Goal: Navigation & Orientation: Find specific page/section

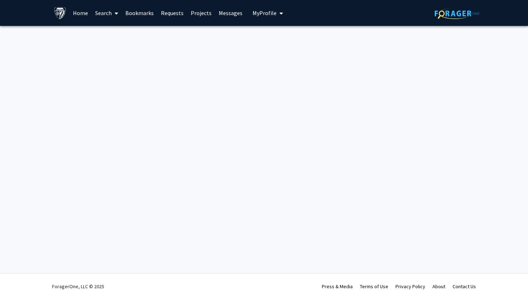
click at [81, 13] on link "Home" at bounding box center [80, 12] width 22 height 25
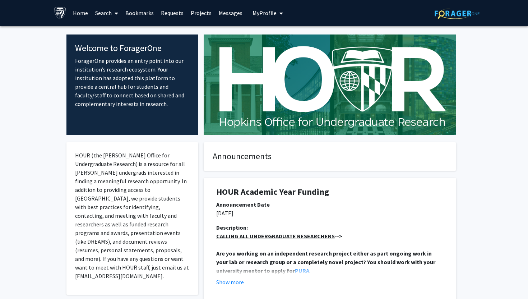
click at [140, 11] on link "Bookmarks" at bounding box center [140, 12] width 36 height 25
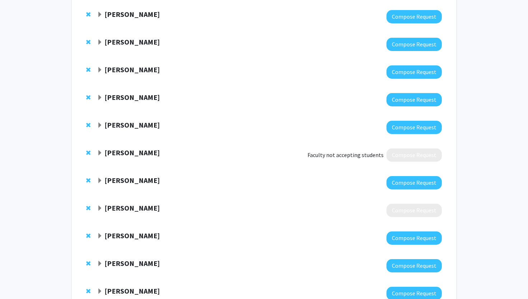
scroll to position [716, 0]
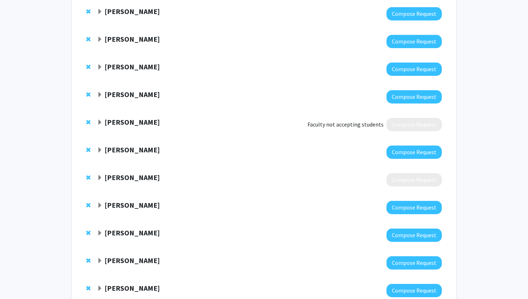
click at [87, 123] on span "Remove Michelle Johansen from bookmarks" at bounding box center [88, 122] width 4 height 6
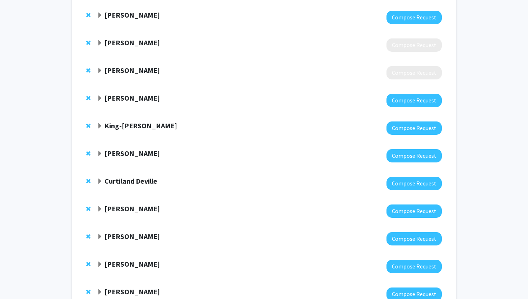
scroll to position [0, 0]
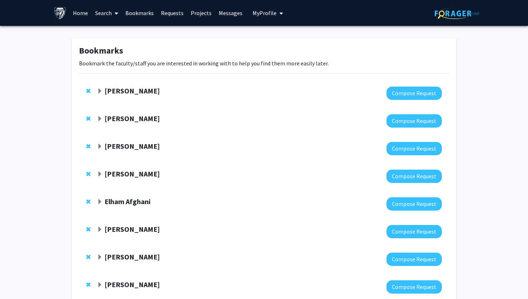
click at [139, 176] on strong "[PERSON_NAME]" at bounding box center [132, 173] width 55 height 9
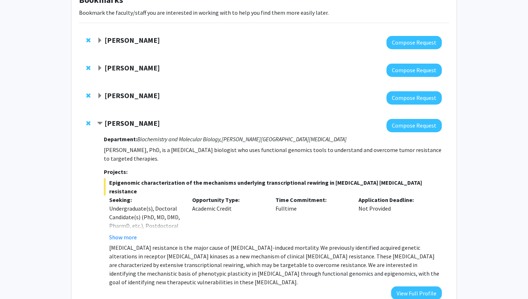
scroll to position [68, 0]
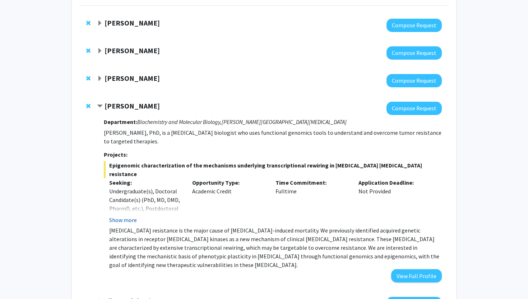
click at [128, 216] on button "Show more" at bounding box center [123, 220] width 28 height 9
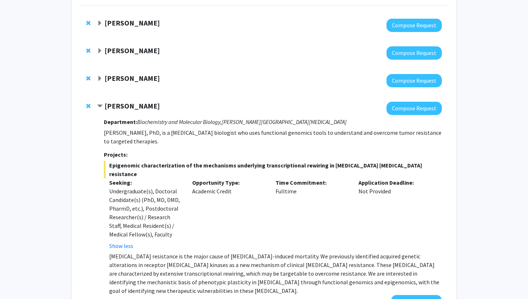
click at [124, 106] on strong "[PERSON_NAME]" at bounding box center [132, 105] width 55 height 9
